Goal: Task Accomplishment & Management: Manage account settings

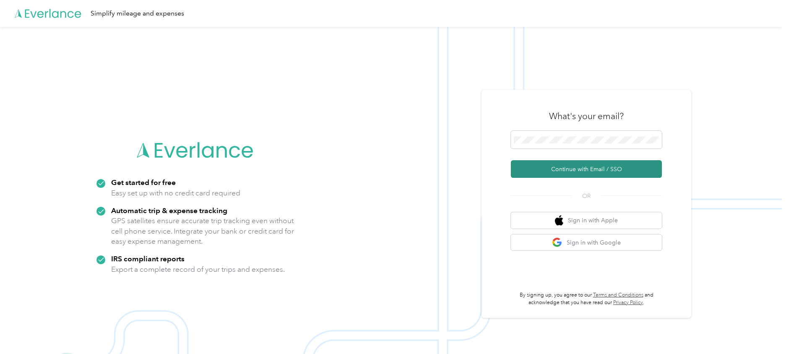
click at [570, 171] on button "Continue with Email / SSO" at bounding box center [586, 169] width 151 height 18
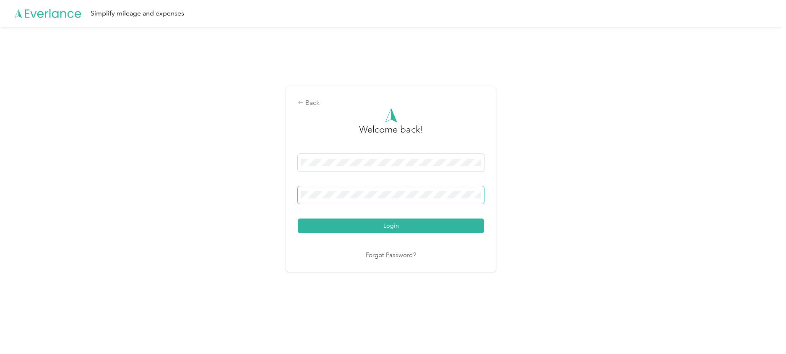
click at [298, 218] on button "Login" at bounding box center [391, 225] width 186 height 15
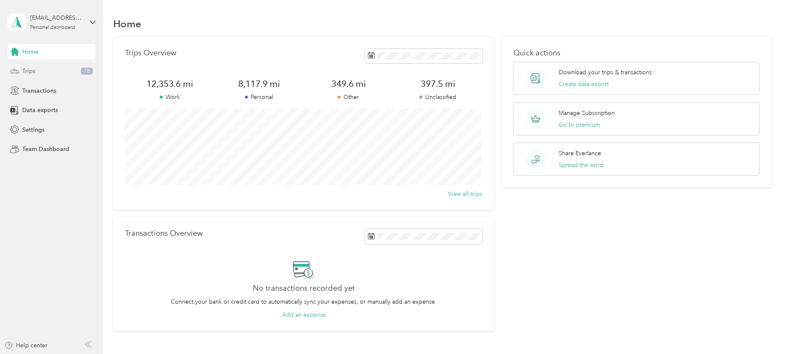
click at [41, 72] on div "Trips 78" at bounding box center [52, 71] width 88 height 15
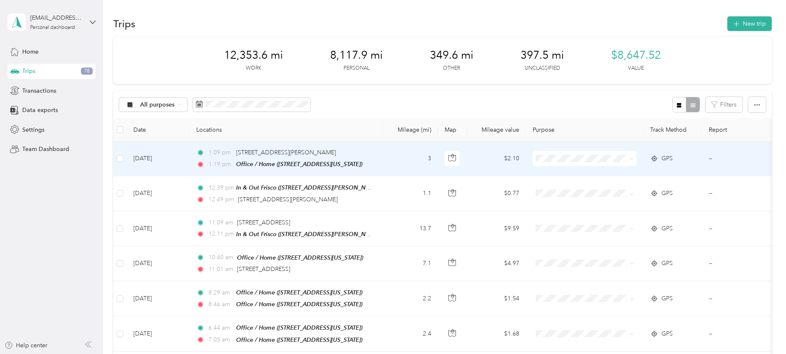
click at [560, 188] on span "Personal" at bounding box center [592, 187] width 78 height 9
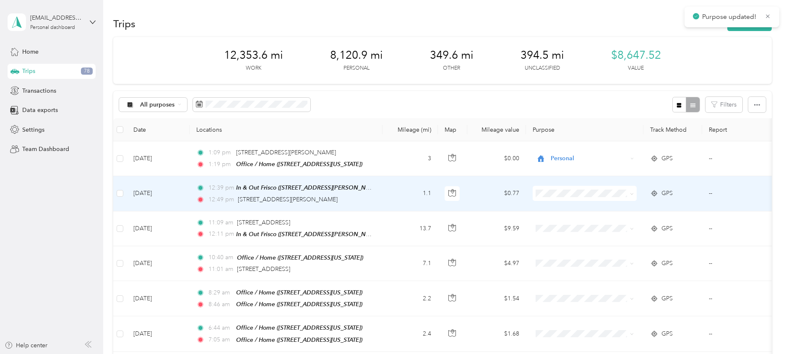
click at [556, 223] on span "Personal" at bounding box center [592, 220] width 78 height 9
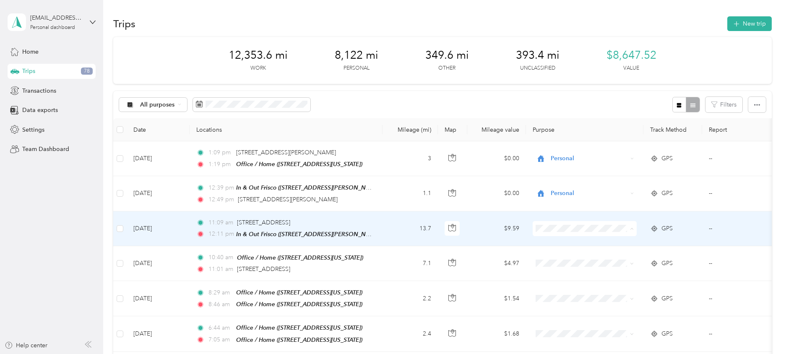
click at [558, 244] on span "Work" at bounding box center [592, 243] width 78 height 9
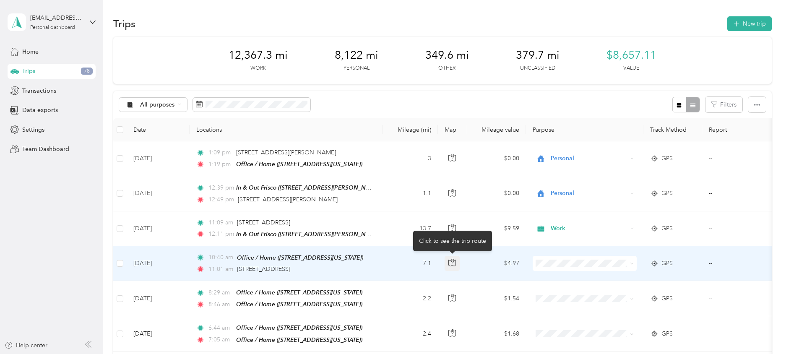
click at [452, 262] on icon "button" at bounding box center [452, 263] width 8 height 8
click at [562, 143] on span "Work" at bounding box center [592, 143] width 78 height 9
click at [452, 260] on icon "button" at bounding box center [452, 263] width 8 height 8
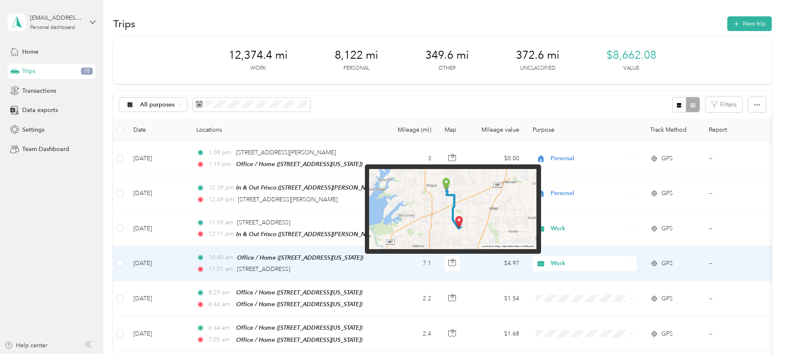
click at [455, 215] on img at bounding box center [452, 209] width 167 height 81
click at [454, 226] on img at bounding box center [452, 209] width 167 height 81
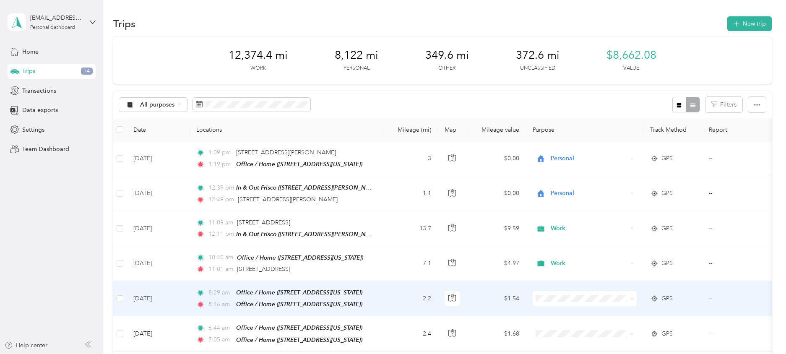
click at [572, 193] on li "Personal" at bounding box center [585, 190] width 104 height 15
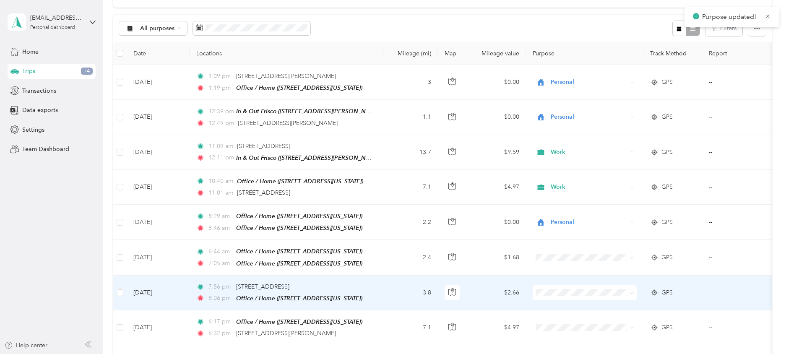
scroll to position [84, 0]
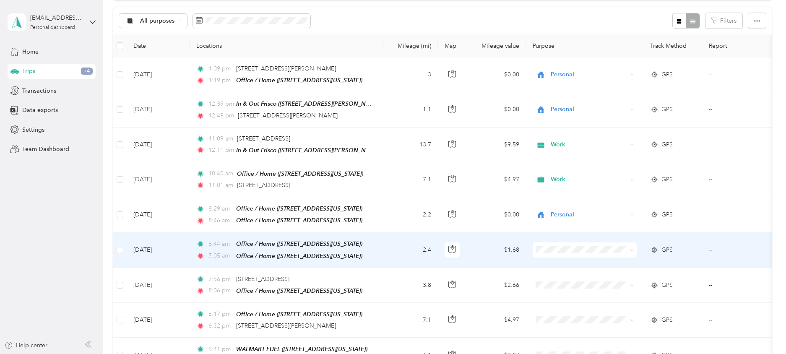
click at [565, 143] on span "Personal" at bounding box center [592, 140] width 78 height 9
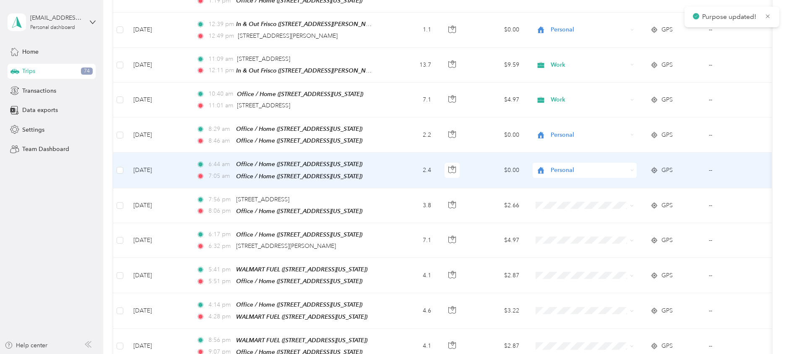
scroll to position [168, 0]
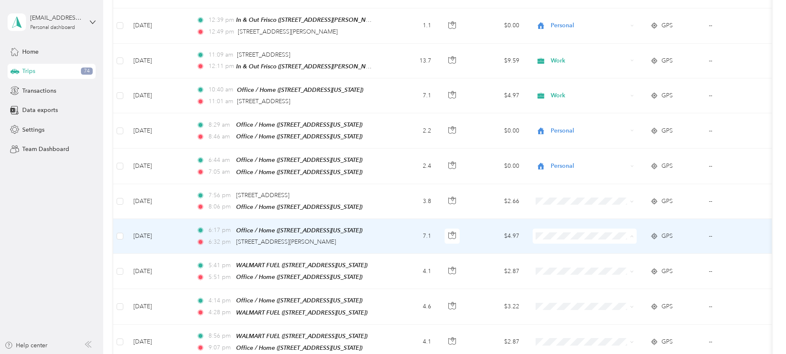
click at [560, 125] on span "Personal" at bounding box center [592, 128] width 78 height 9
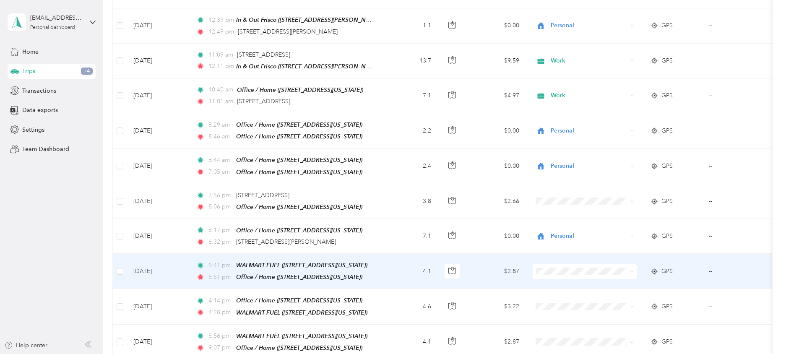
click at [560, 161] on span "Personal" at bounding box center [592, 162] width 78 height 9
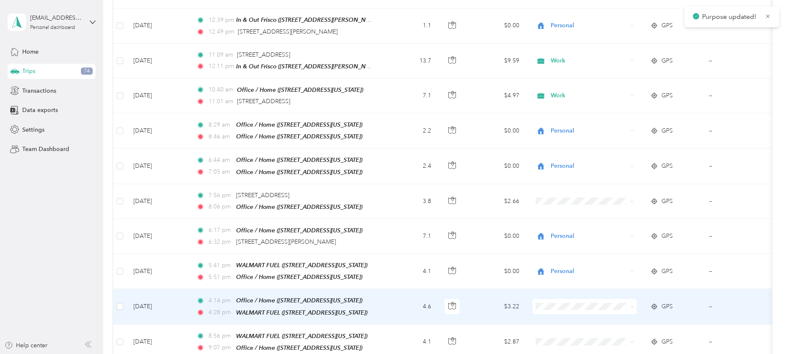
click at [559, 198] on span "Personal" at bounding box center [592, 197] width 78 height 9
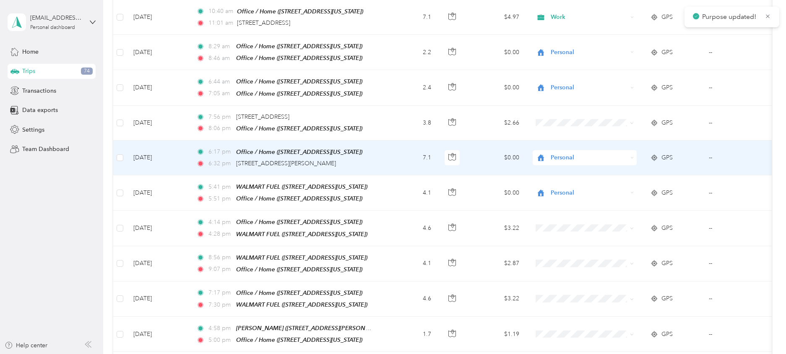
scroll to position [294, 0]
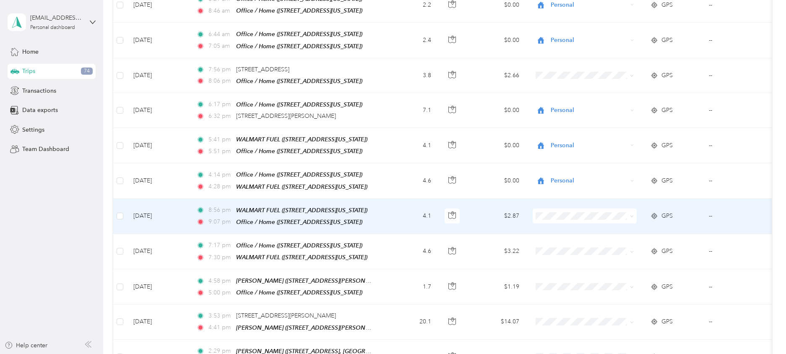
click at [564, 240] on span "Personal" at bounding box center [592, 240] width 78 height 9
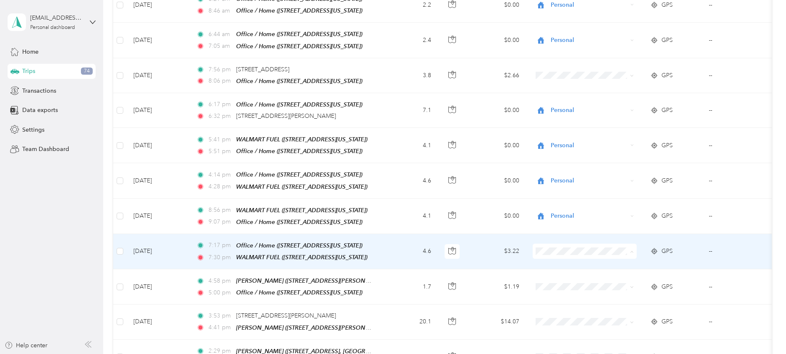
click at [565, 138] on span "Personal" at bounding box center [592, 140] width 78 height 9
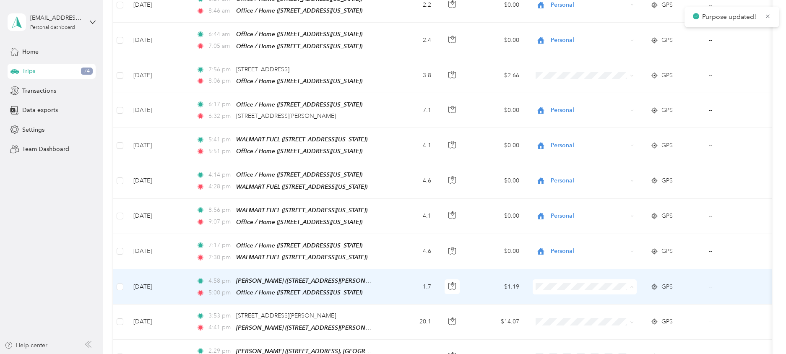
click at [561, 233] on span "LandTech" at bounding box center [592, 233] width 78 height 9
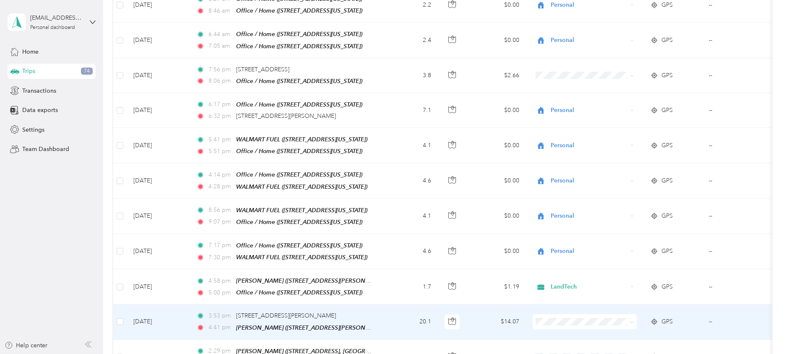
click at [571, 267] on span "LandTech" at bounding box center [592, 266] width 78 height 9
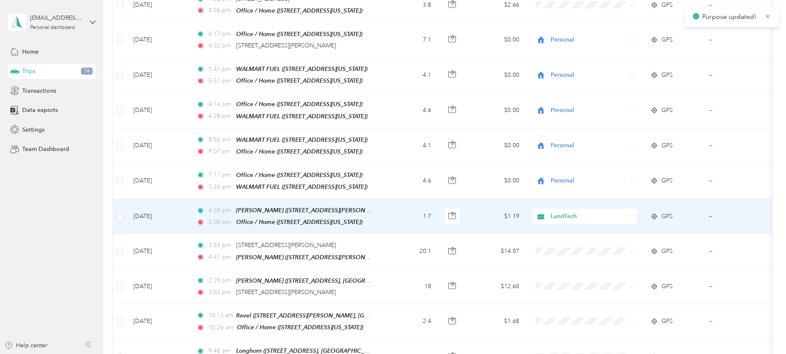
scroll to position [377, 0]
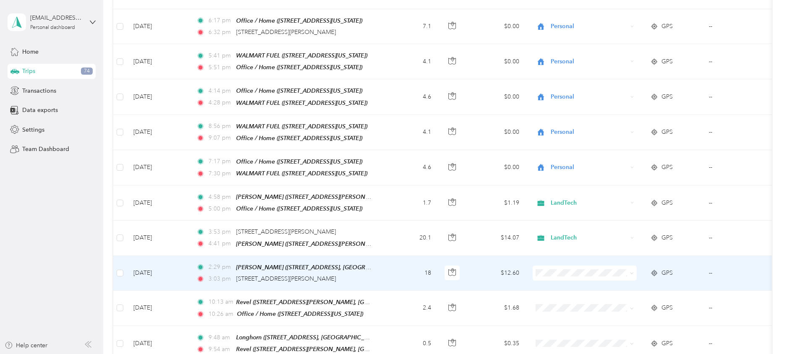
click at [561, 217] on span "LandTech" at bounding box center [592, 218] width 78 height 9
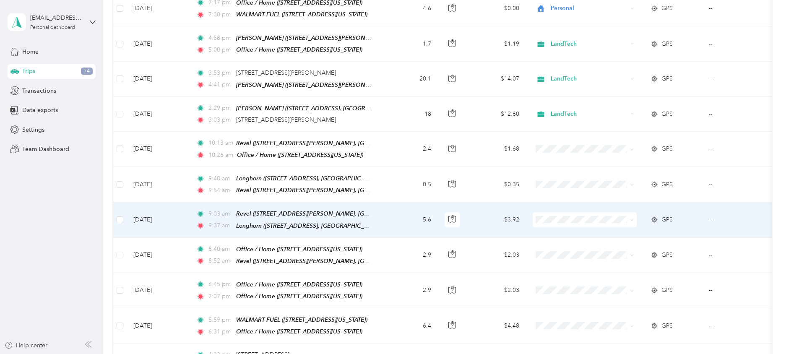
scroll to position [545, 0]
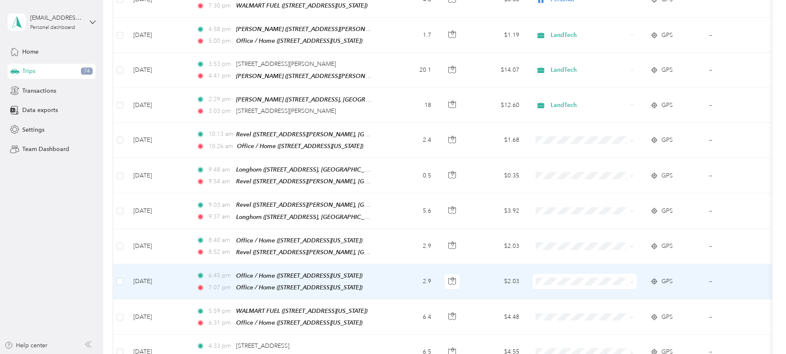
click at [548, 274] on span at bounding box center [585, 281] width 104 height 15
click at [568, 164] on span "Personal" at bounding box center [592, 164] width 78 height 9
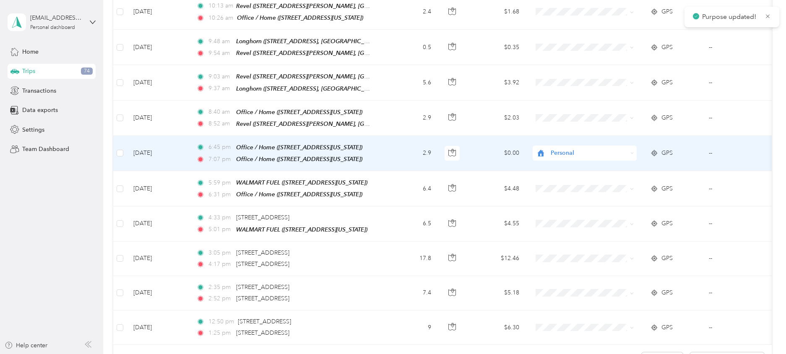
scroll to position [713, 0]
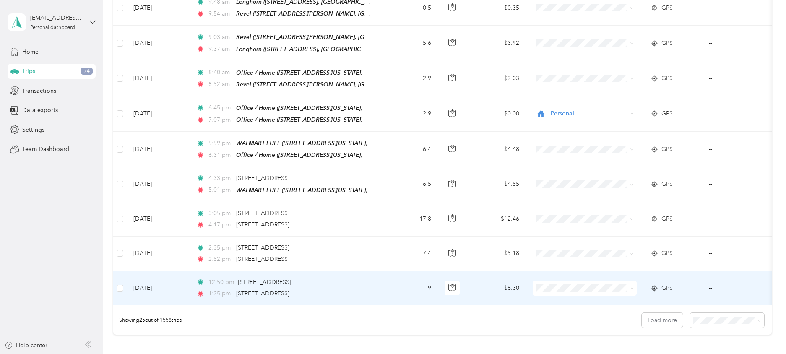
click at [561, 226] on span "LandTech" at bounding box center [592, 228] width 78 height 9
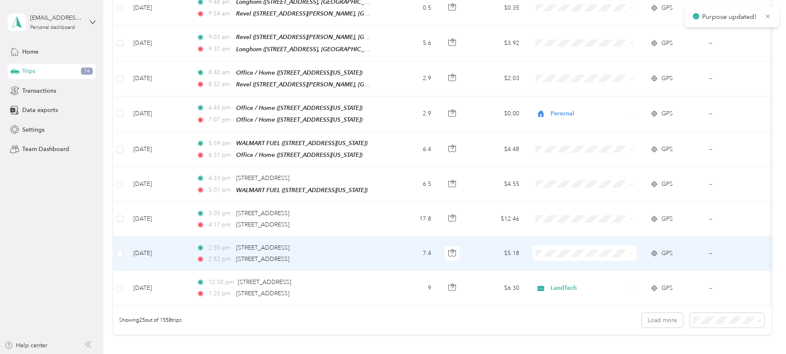
click at [561, 192] on span "LandTech" at bounding box center [592, 193] width 78 height 9
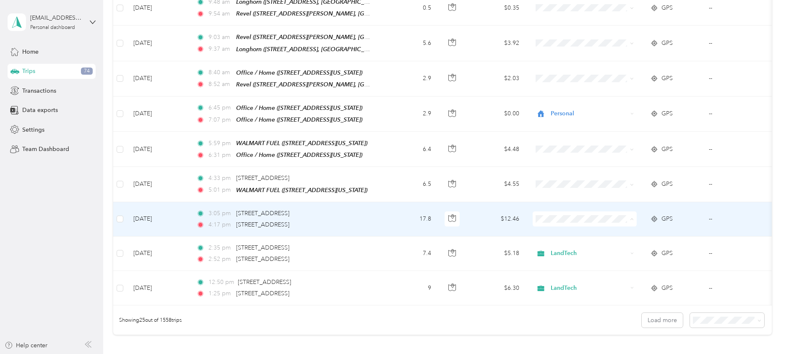
click at [563, 292] on span "LandTech" at bounding box center [592, 293] width 78 height 9
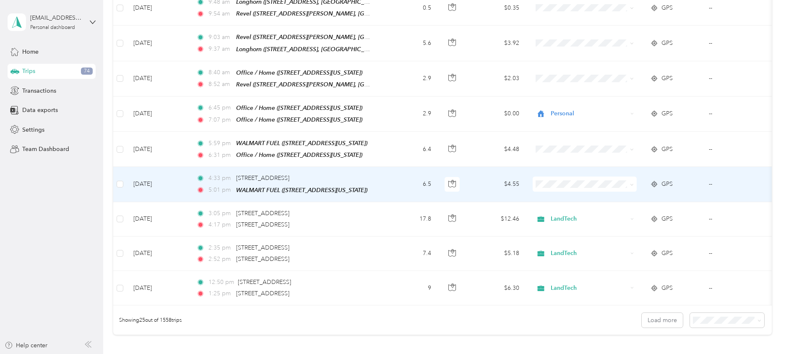
click at [560, 259] on span "LandTech" at bounding box center [592, 258] width 78 height 9
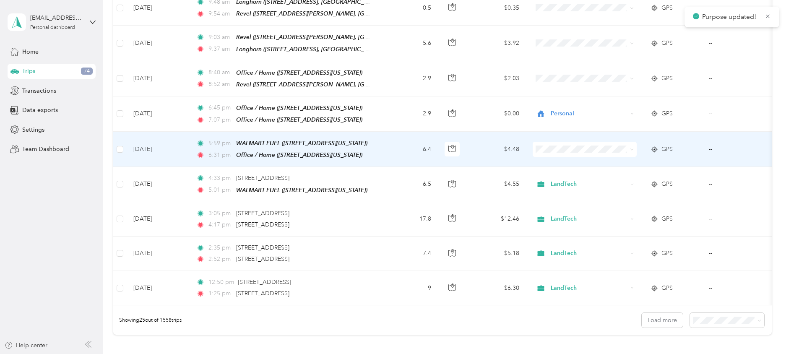
click at [557, 166] on span "Personal" at bounding box center [592, 163] width 78 height 9
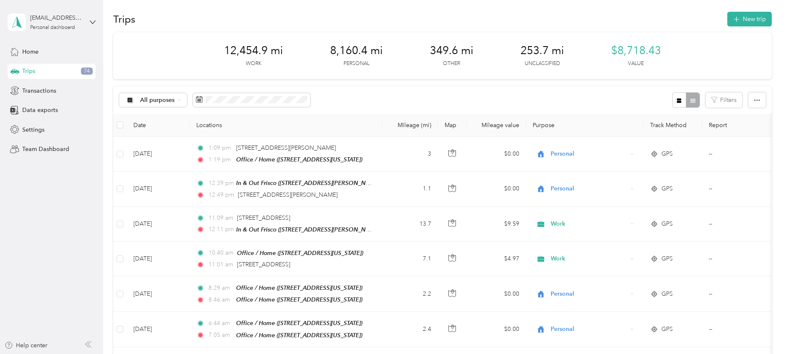
scroll to position [0, 0]
